Goal: Ask a question

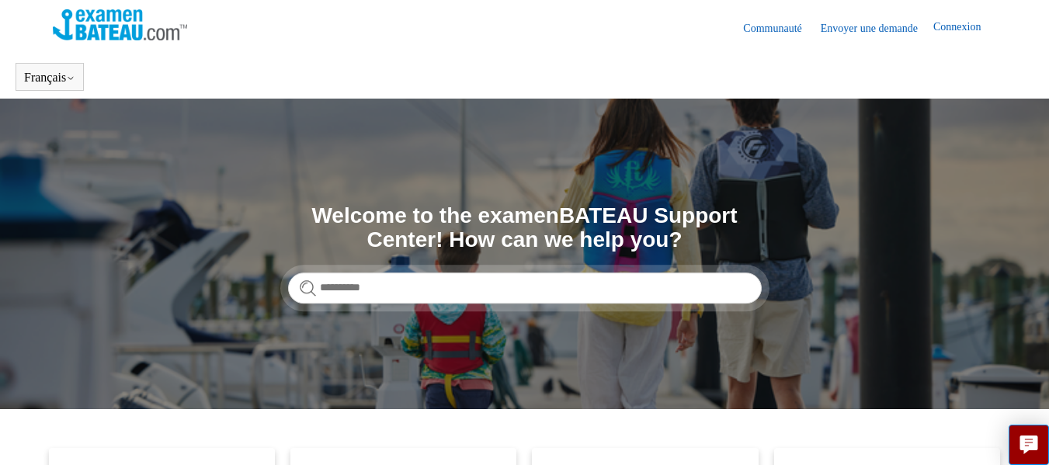
click at [410, 53] on header "Communauté Envoyer une demande Connexion" at bounding box center [525, 27] width 944 height 55
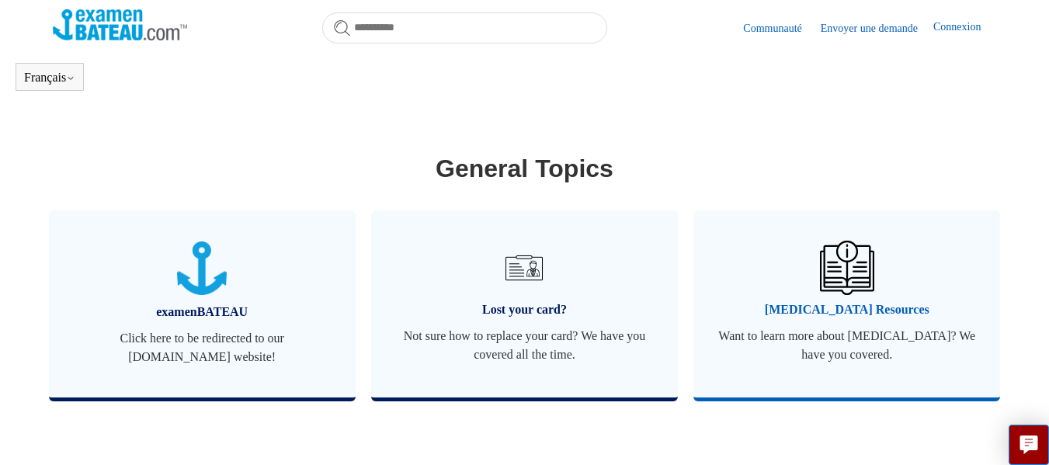
scroll to position [578, 0]
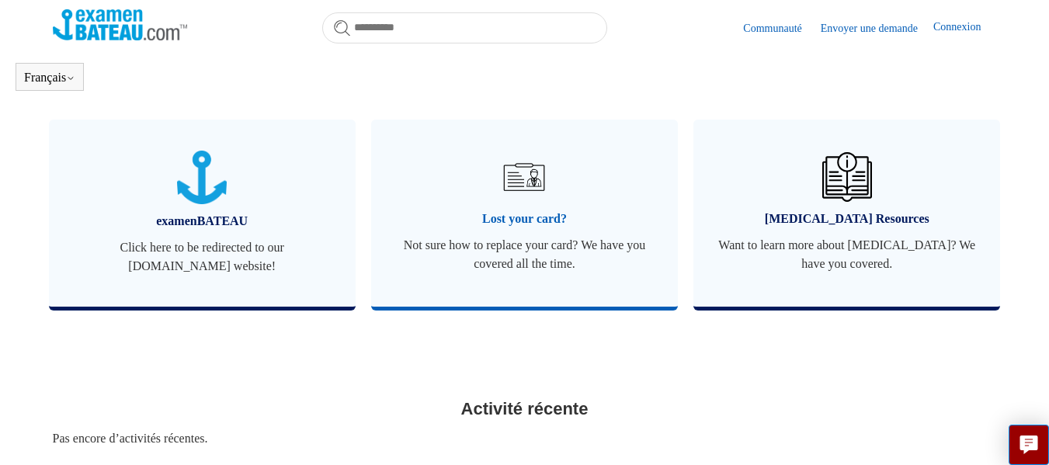
click at [517, 196] on img at bounding box center [524, 177] width 54 height 54
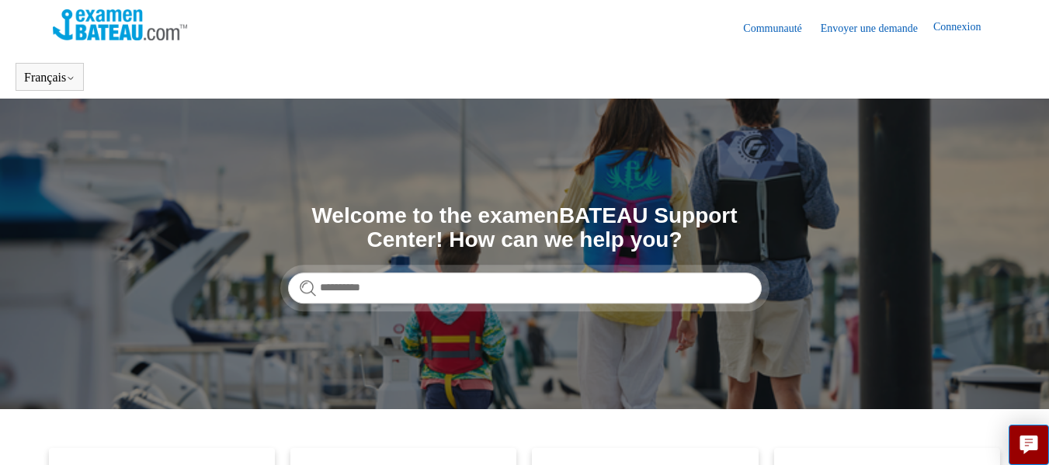
click at [893, 21] on link "Envoyer une demande" at bounding box center [877, 28] width 113 height 16
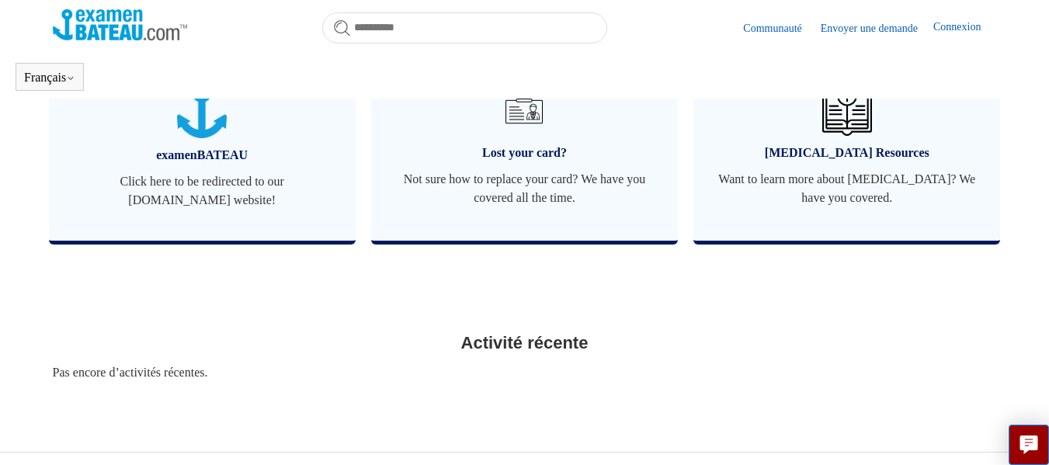
scroll to position [618, 0]
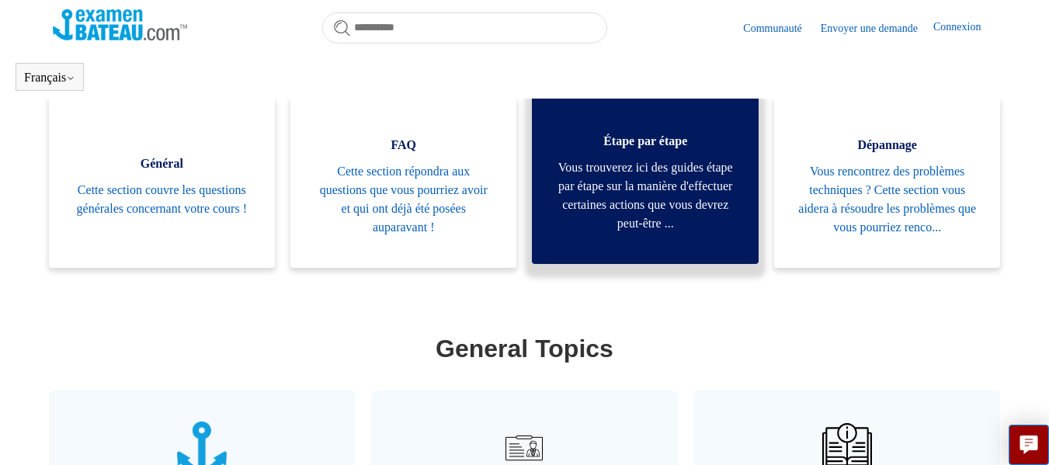
click at [688, 186] on span "Vous trouverez ici des guides étape par étape sur la manière d'effectuer certai…" at bounding box center [644, 195] width 179 height 75
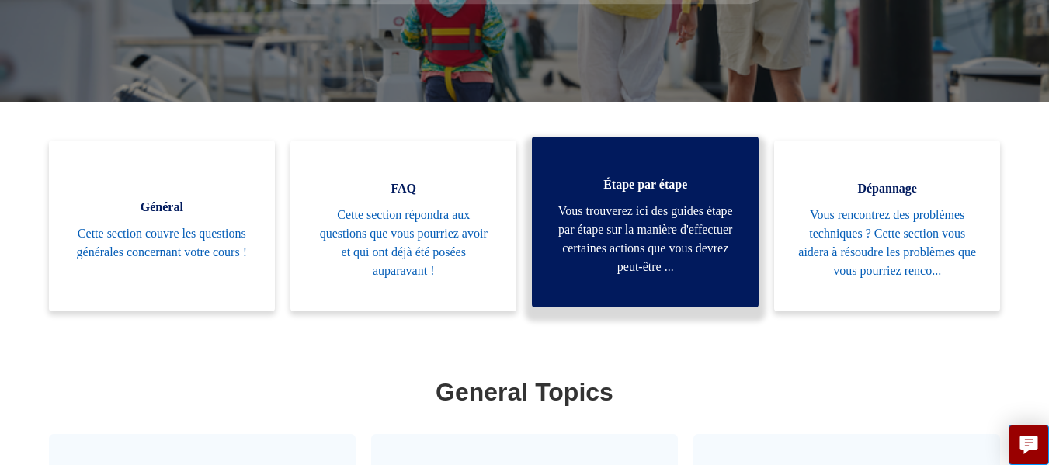
scroll to position [351, 0]
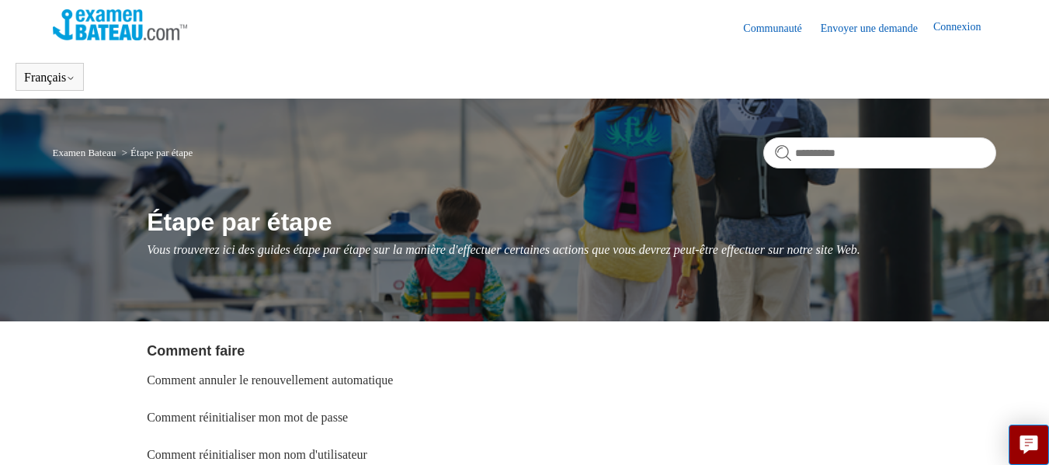
click at [965, 25] on link "Connexion" at bounding box center [964, 28] width 63 height 19
click at [119, 26] on img at bounding box center [120, 24] width 134 height 31
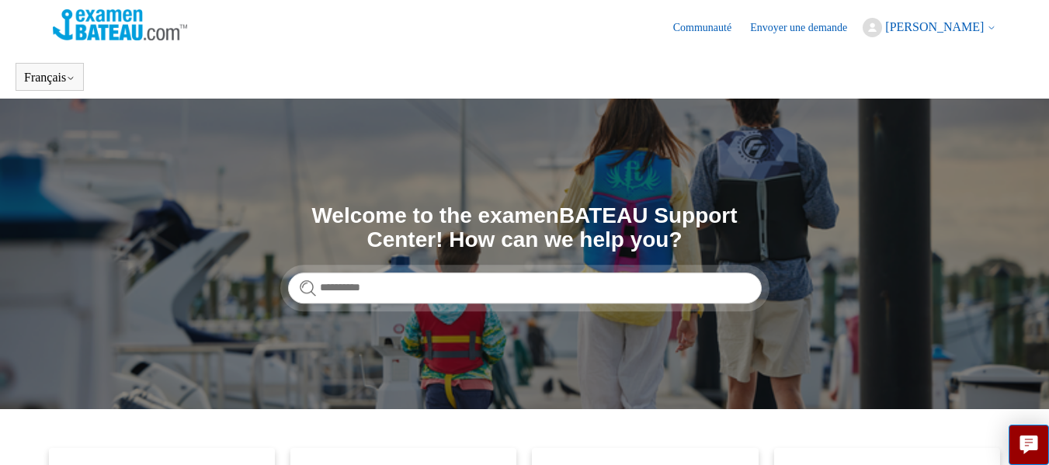
click at [800, 23] on link "Envoyer une demande" at bounding box center [806, 27] width 113 height 16
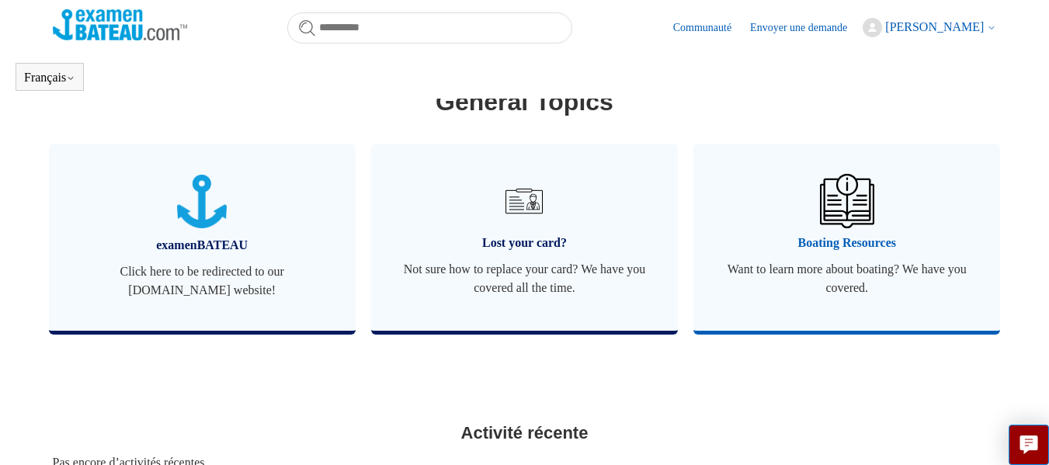
scroll to position [578, 0]
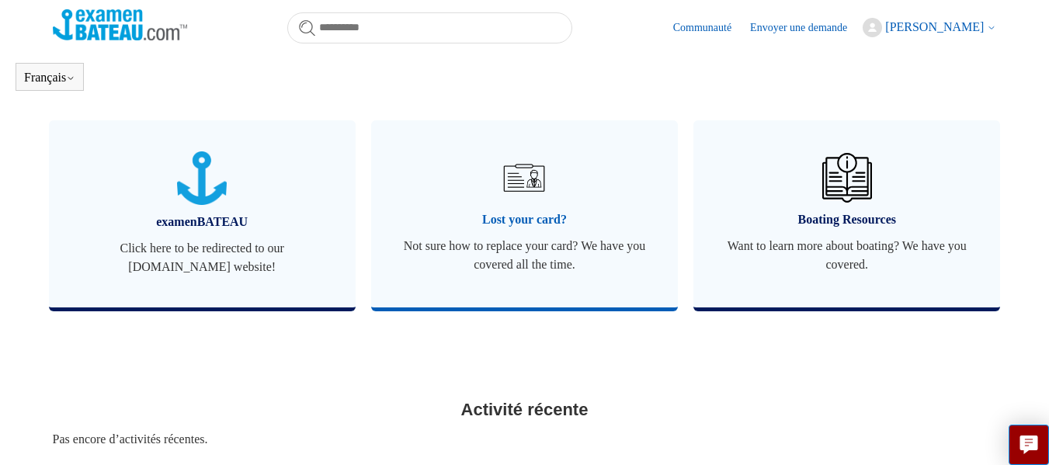
click at [533, 211] on span "Lost your card?" at bounding box center [524, 219] width 260 height 19
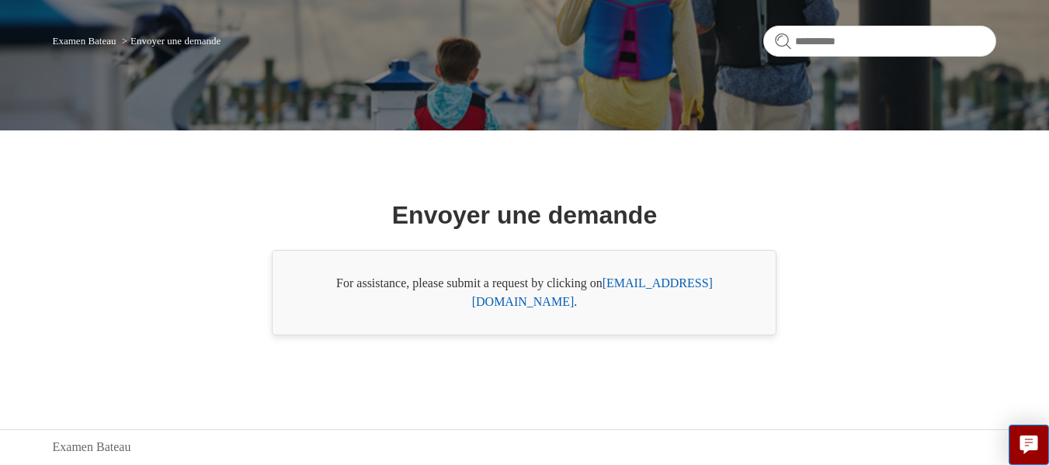
scroll to position [141, 0]
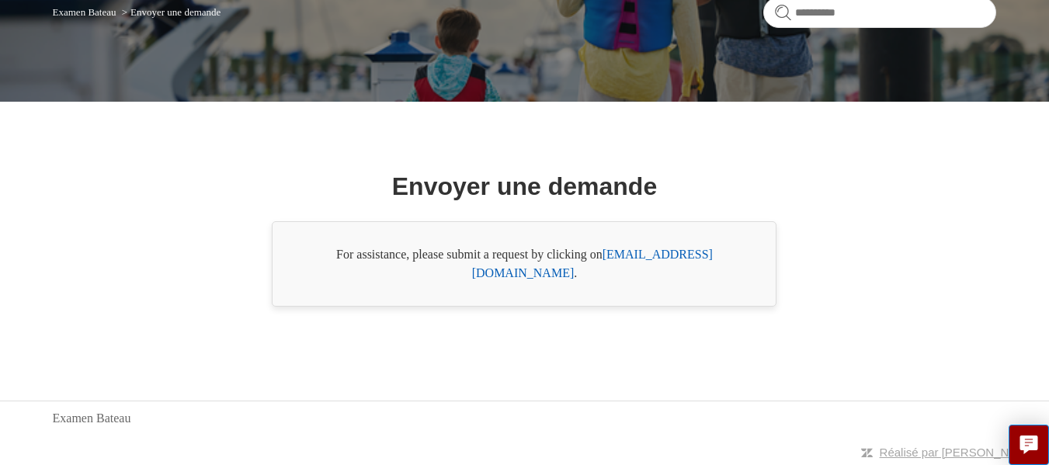
click at [670, 263] on link "[EMAIL_ADDRESS][DOMAIN_NAME]" at bounding box center [592, 264] width 241 height 32
click at [874, 264] on div "Envoyer une demande For assistance, please submit a request by clicking on [EMA…" at bounding box center [523, 237] width 849 height 233
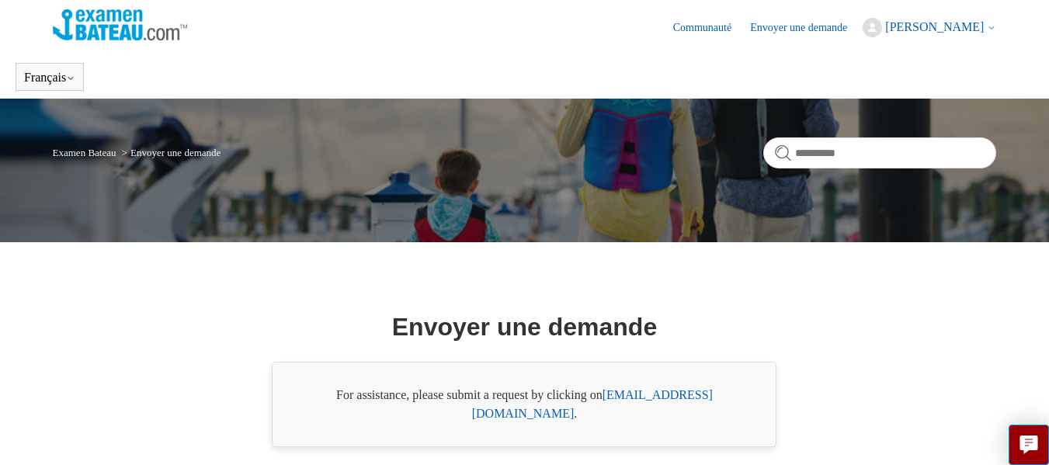
click at [977, 15] on header "Communauté Envoyer une demande [PERSON_NAME] Mes activités Mon profil Changer d…" at bounding box center [525, 27] width 944 height 55
click at [970, 24] on span "[PERSON_NAME]" at bounding box center [934, 26] width 99 height 13
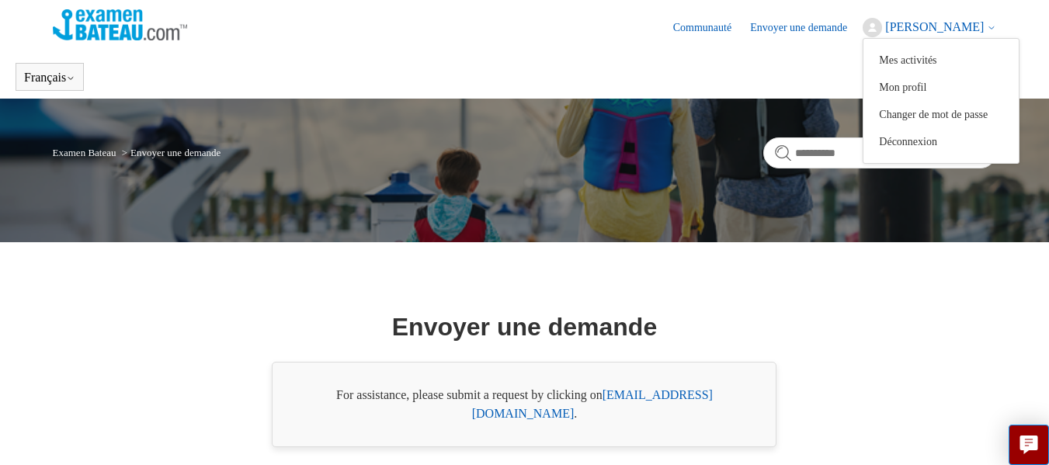
click at [627, 67] on header "Français English (US) Español" at bounding box center [524, 76] width 1049 height 43
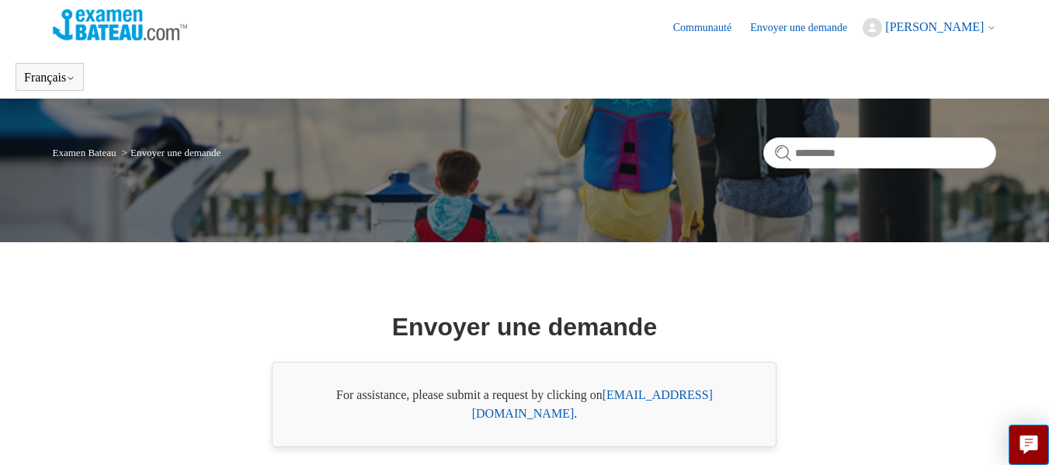
drag, startPoint x: 604, startPoint y: 404, endPoint x: 731, endPoint y: 413, distance: 126.9
click at [731, 413] on div "For assistance, please submit a request by clicking on support@boat-ed.com ." at bounding box center [524, 404] width 505 height 85
copy div "support@boat-ed.com"
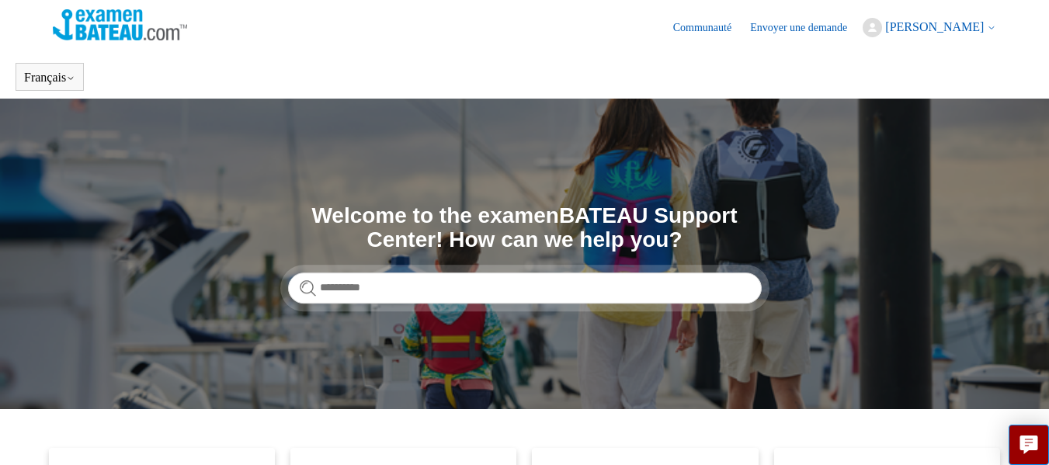
click at [776, 26] on link "Envoyer une demande" at bounding box center [806, 27] width 113 height 16
